Goal: Transaction & Acquisition: Purchase product/service

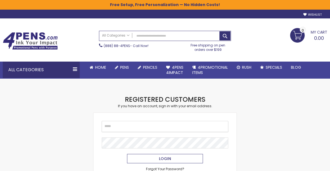
type input "**********"
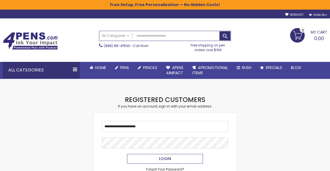
click at [157, 158] on button "Login" at bounding box center [165, 159] width 76 height 10
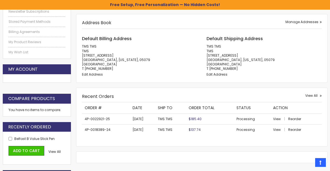
scroll to position [147, 0]
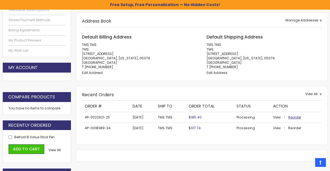
click at [296, 117] on span "Reorder" at bounding box center [294, 117] width 13 height 5
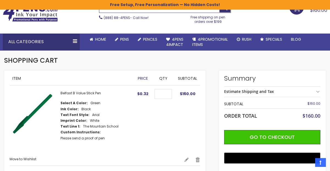
scroll to position [27, 0]
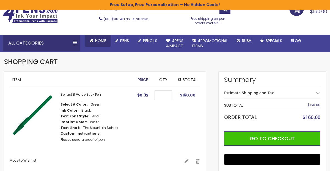
click at [97, 42] on span "Home" at bounding box center [100, 41] width 11 height 6
